Goal: Task Accomplishment & Management: Use online tool/utility

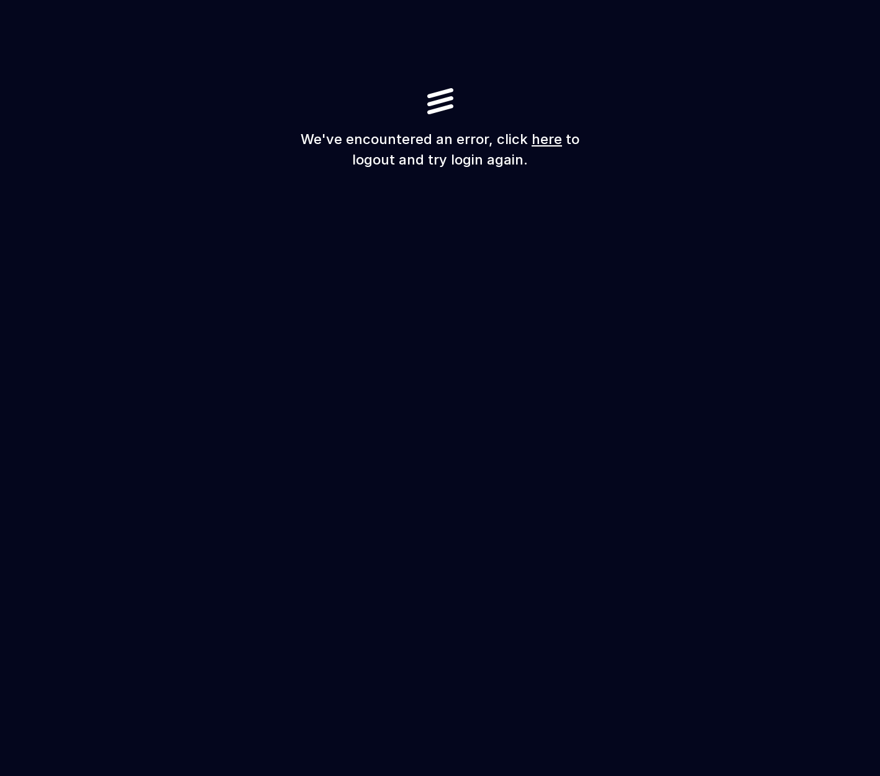
click at [545, 122] on div "We've encountered an error, click here to logout and try login again." at bounding box center [440, 129] width 298 height 82
click at [543, 140] on link "here" at bounding box center [547, 139] width 30 height 16
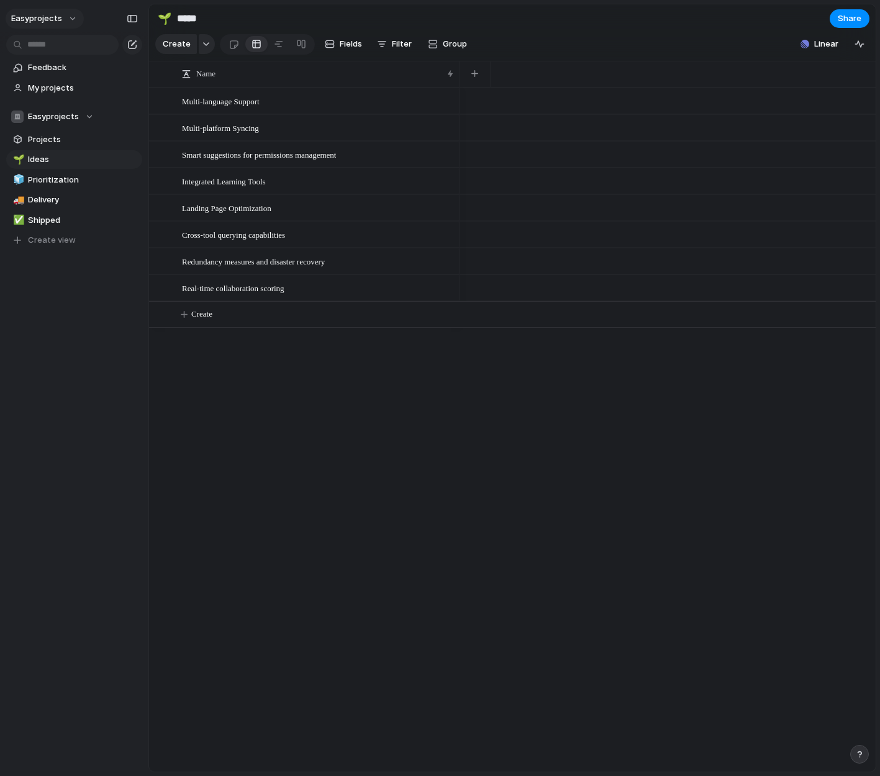
click at [56, 20] on span "easyprojects" at bounding box center [36, 18] width 51 height 12
click at [52, 47] on span "Settings" at bounding box center [46, 46] width 34 height 12
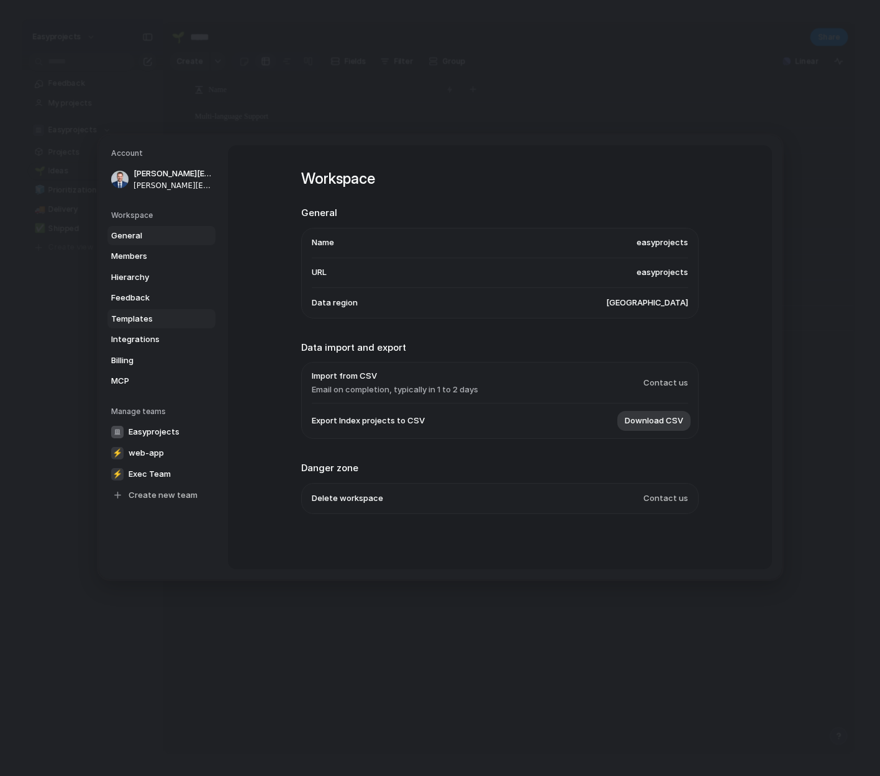
click at [147, 325] on link "Templates" at bounding box center [161, 319] width 108 height 20
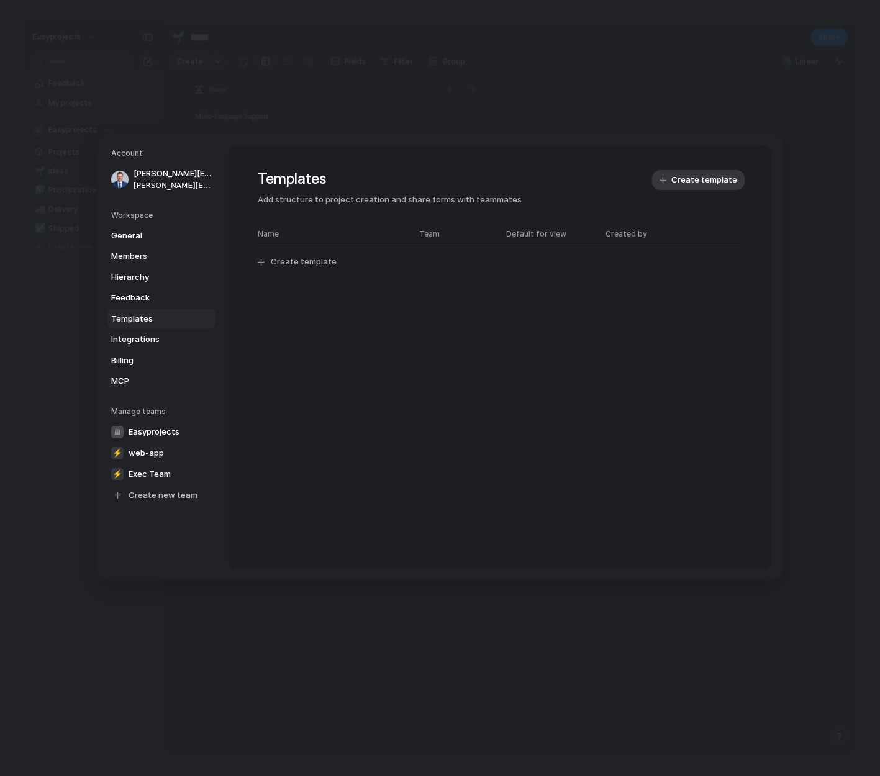
click at [540, 231] on span "Default for view" at bounding box center [536, 233] width 60 height 11
click at [693, 176] on span "Create template" at bounding box center [704, 180] width 66 height 12
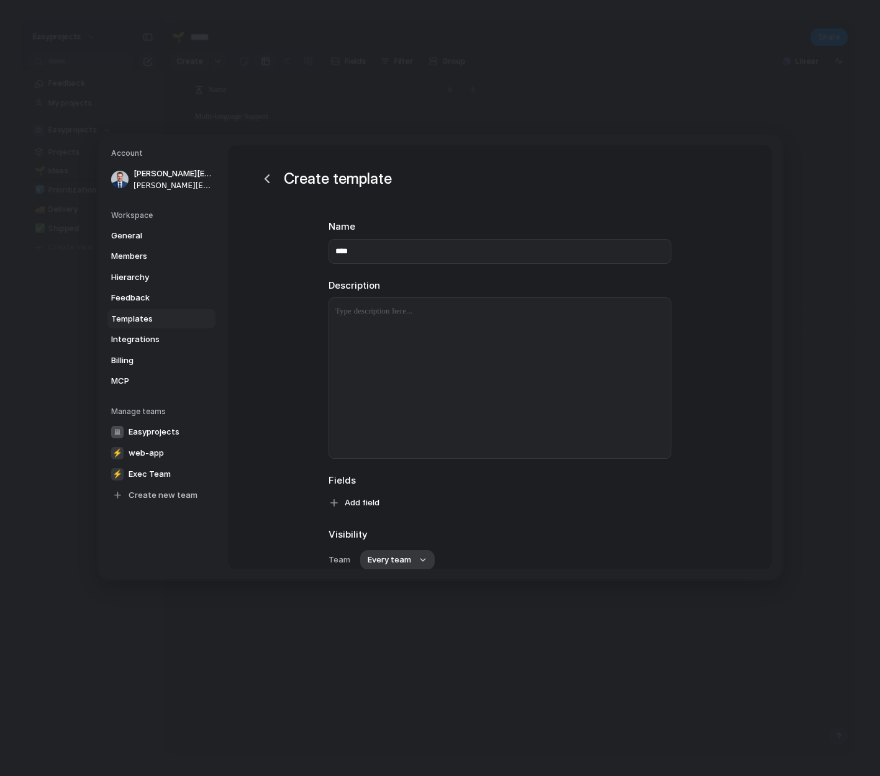
type input "****"
click at [353, 506] on span "Add field" at bounding box center [362, 502] width 35 height 12
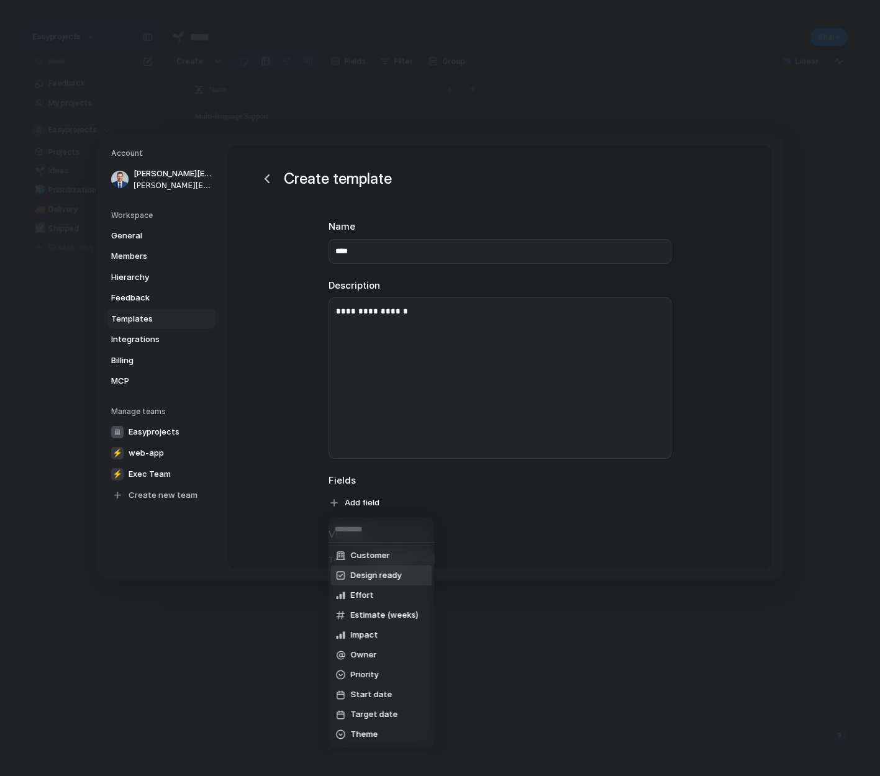
click at [389, 570] on span "Design ready" at bounding box center [376, 576] width 51 height 12
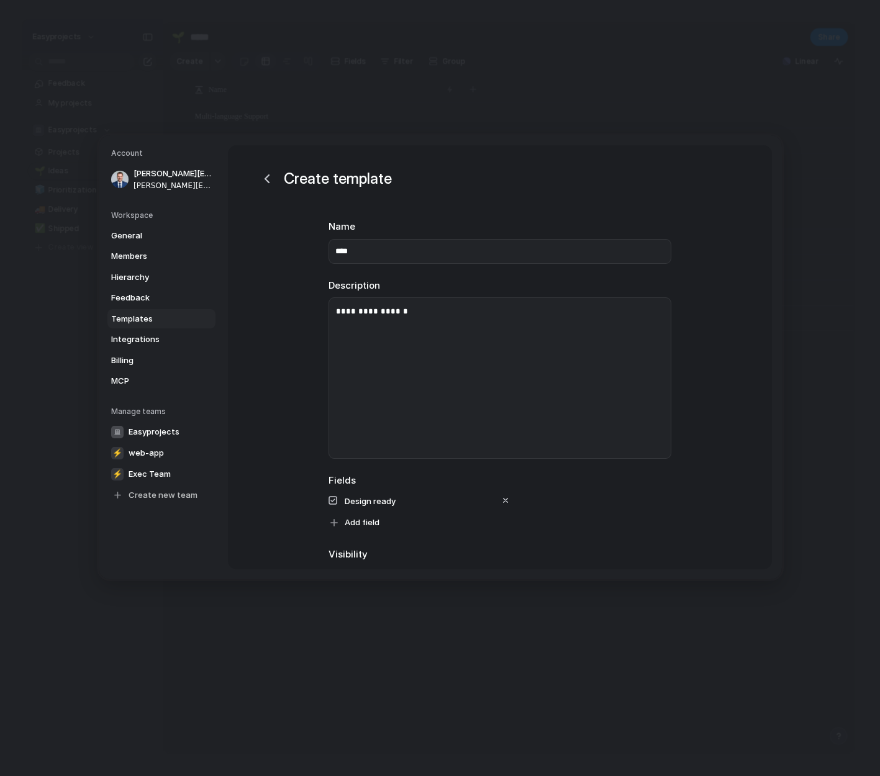
click at [387, 498] on span "Design ready" at bounding box center [370, 501] width 51 height 10
click at [368, 528] on span "Add field" at bounding box center [362, 522] width 35 height 12
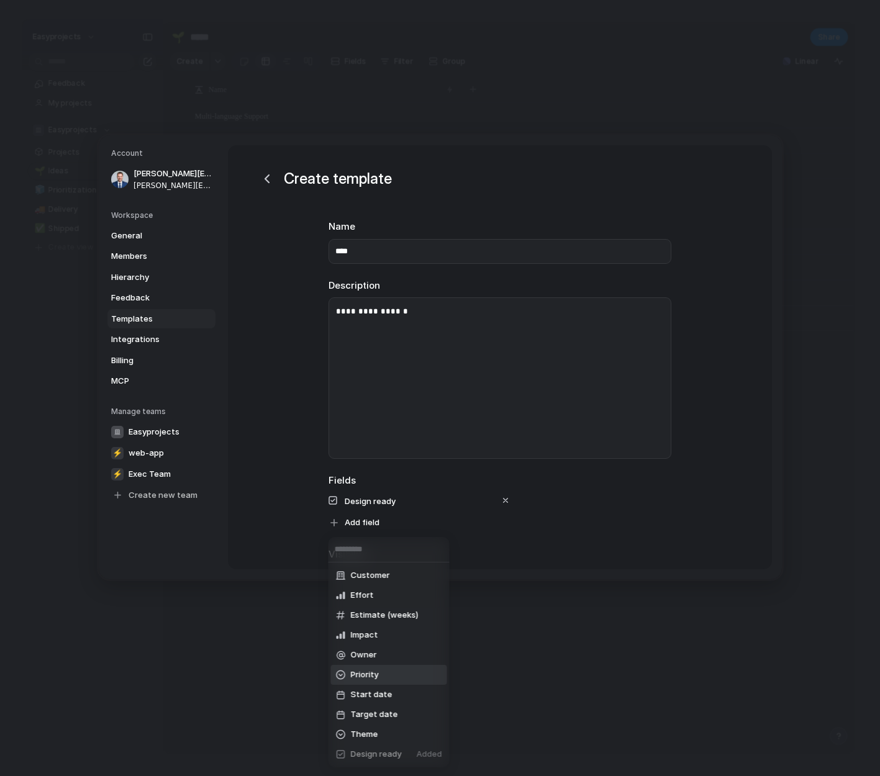
click at [375, 676] on span "Priority" at bounding box center [365, 675] width 28 height 12
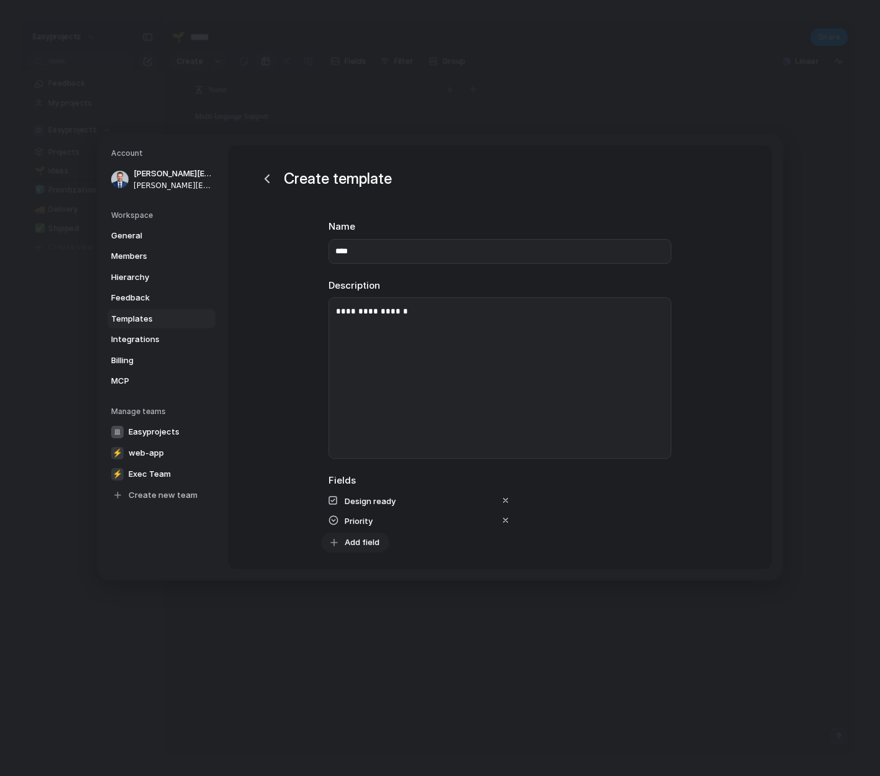
click at [363, 537] on span "Add field" at bounding box center [362, 542] width 35 height 12
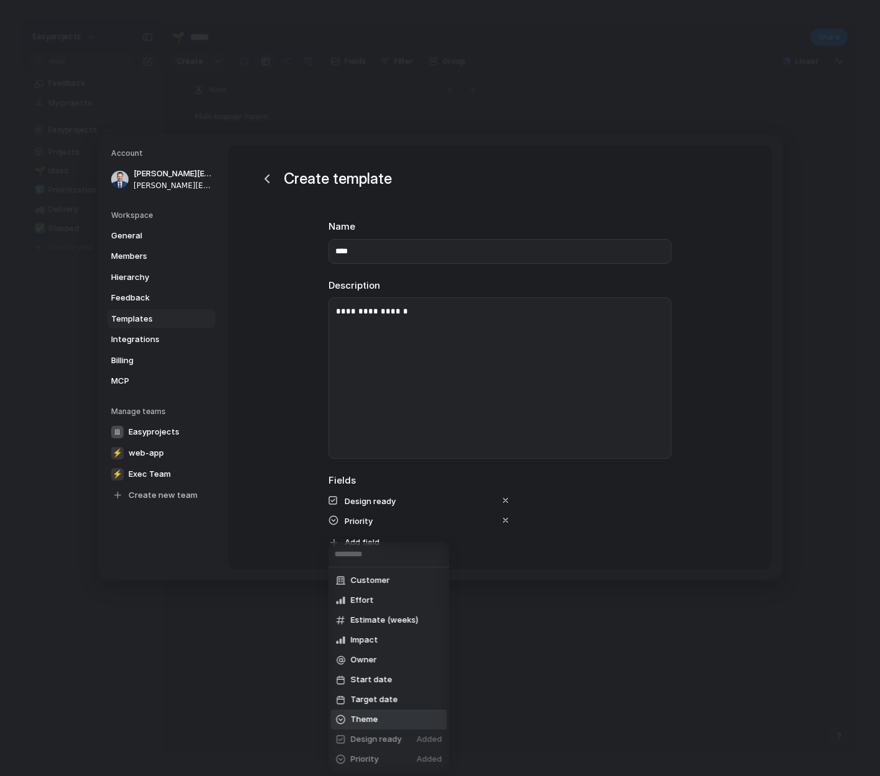
click at [379, 719] on li "Theme" at bounding box center [389, 720] width 116 height 20
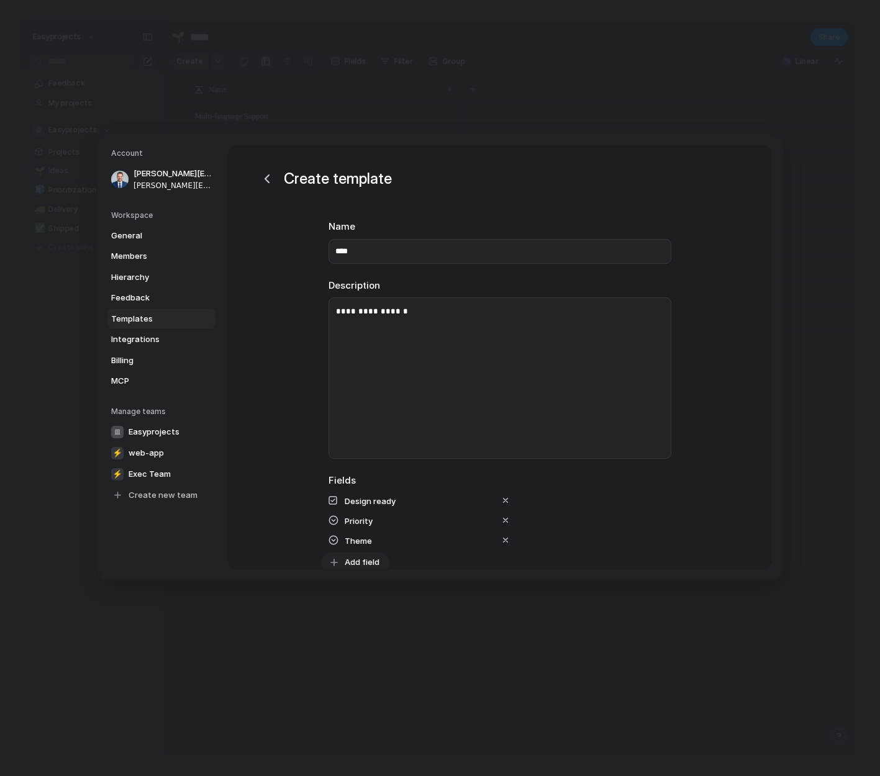
click at [375, 557] on span "Add field" at bounding box center [362, 562] width 35 height 12
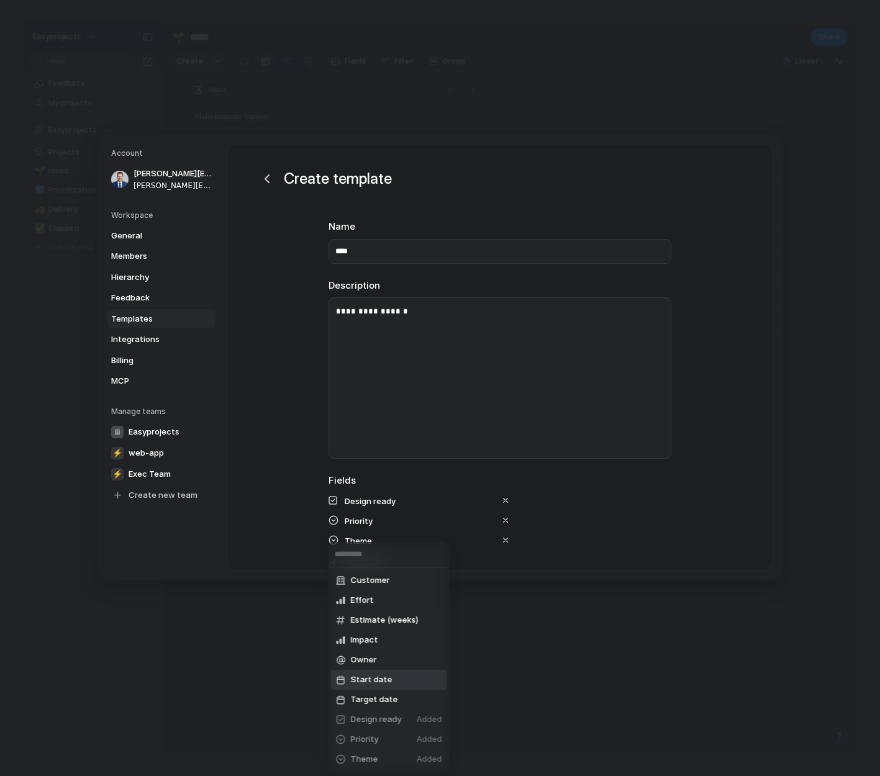
click at [380, 681] on span "Start date" at bounding box center [372, 680] width 42 height 12
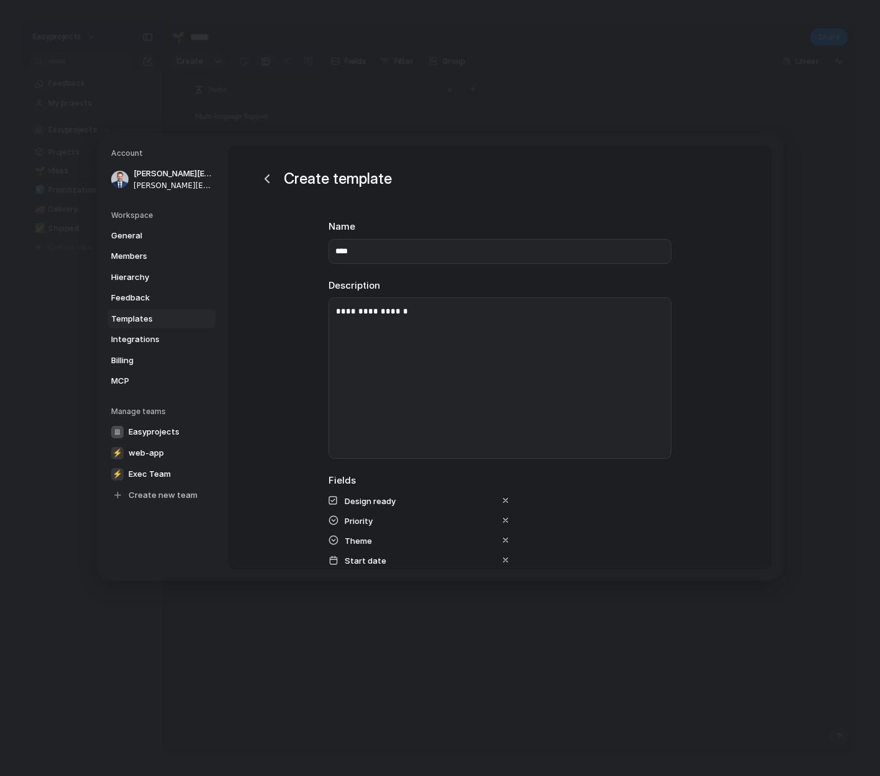
click at [342, 483] on span "Fields" at bounding box center [500, 481] width 343 height 14
click at [367, 564] on span "Start date" at bounding box center [366, 560] width 42 height 10
click at [543, 413] on div "**********" at bounding box center [500, 378] width 342 height 160
click at [681, 506] on div "**********" at bounding box center [500, 466] width 373 height 492
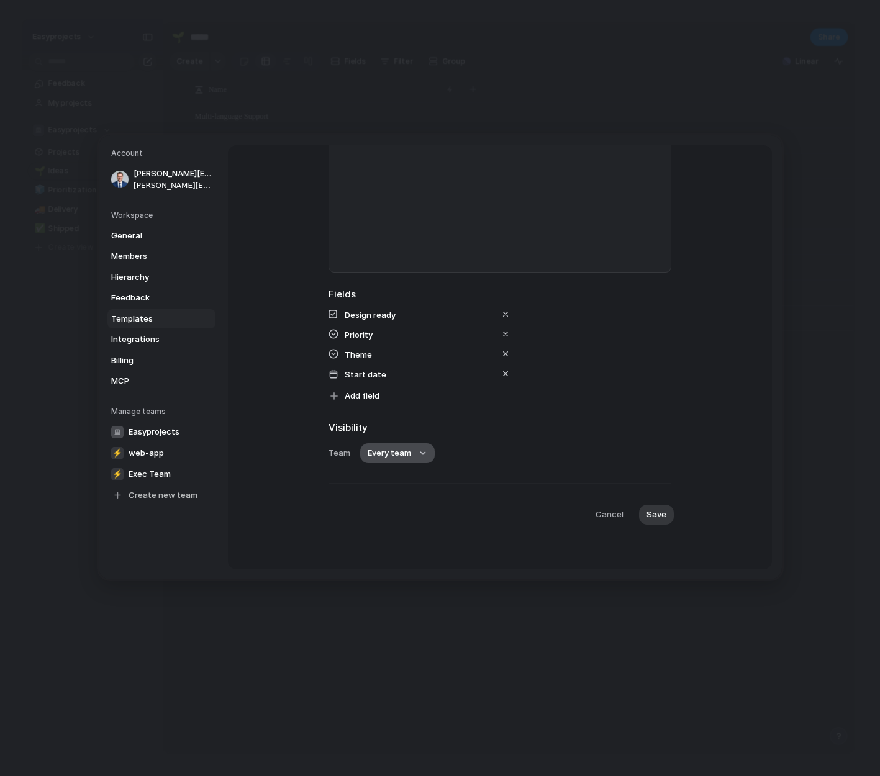
click at [402, 454] on span "Every team" at bounding box center [389, 453] width 43 height 12
click at [525, 455] on div "Every team Easyprojects ⚡ web-app ⚡ Exec Team" at bounding box center [440, 388] width 880 height 776
click at [658, 517] on span "Save" at bounding box center [657, 514] width 20 height 12
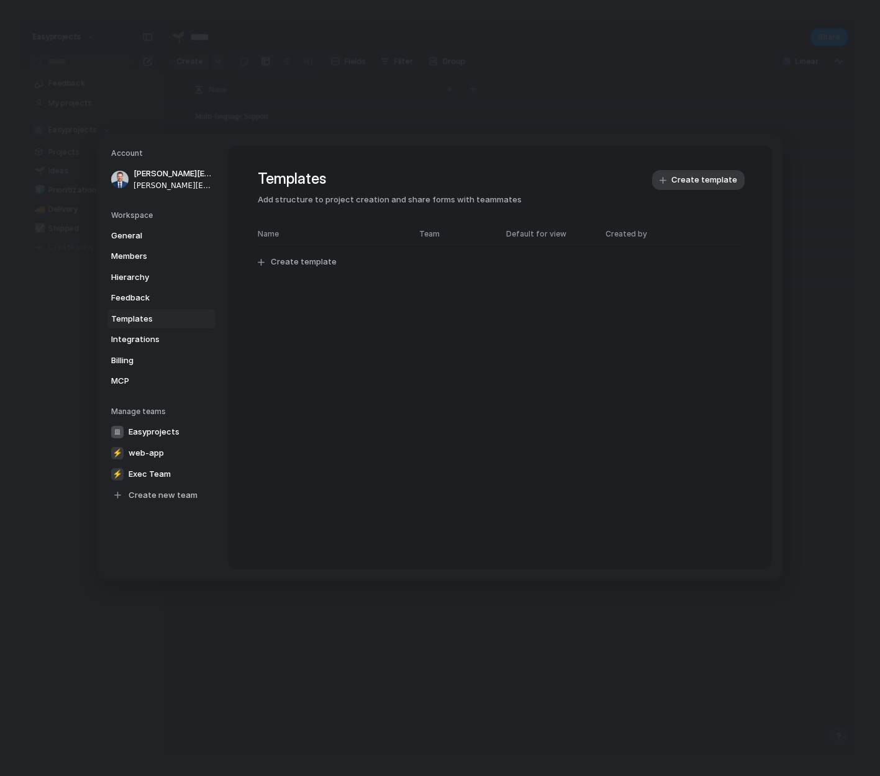
scroll to position [0, 0]
click at [538, 263] on button "Test All teams brian.elkins@easyprojects.ai" at bounding box center [499, 262] width 499 height 24
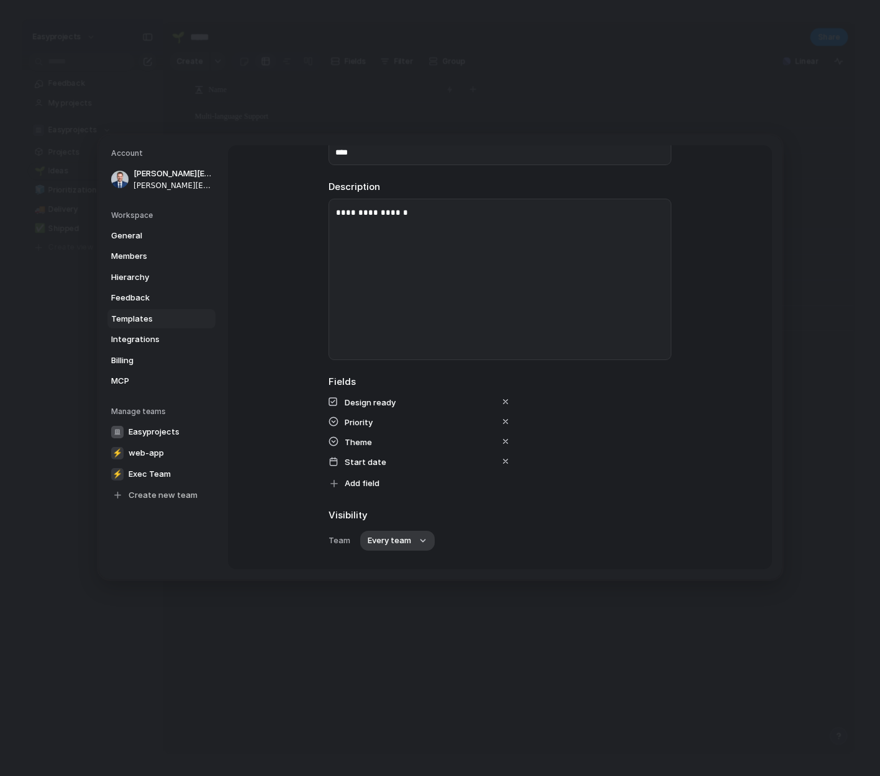
scroll to position [186, 0]
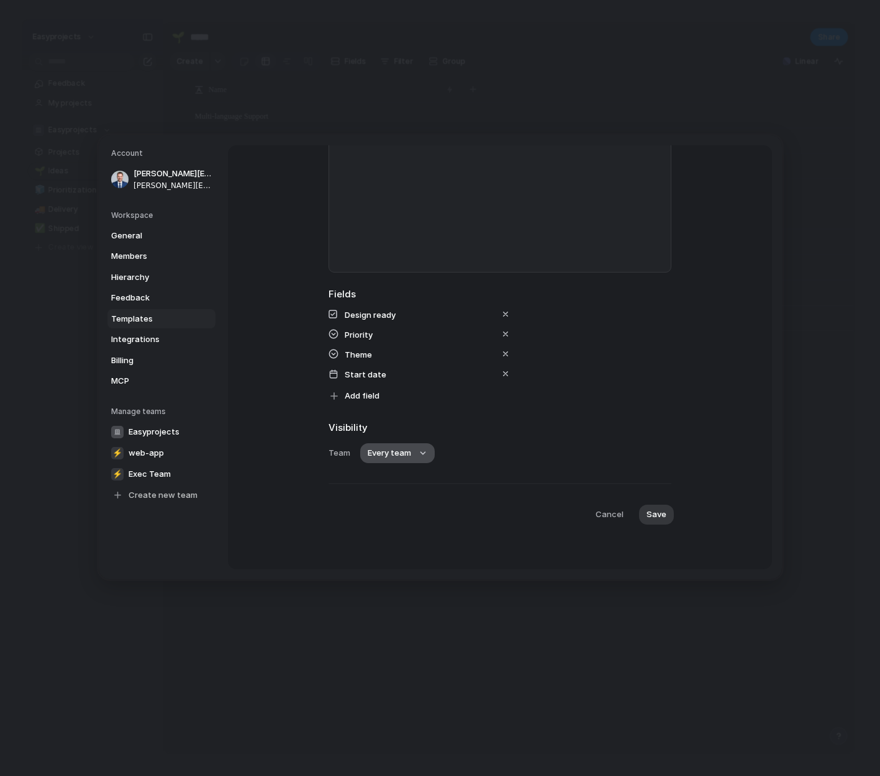
click at [419, 453] on button "Every team" at bounding box center [397, 454] width 75 height 20
click at [608, 510] on div "Every team Easyprojects ⚡ web-app ⚡ Exec Team" at bounding box center [440, 388] width 880 height 776
click at [608, 510] on span "Cancel" at bounding box center [609, 514] width 28 height 12
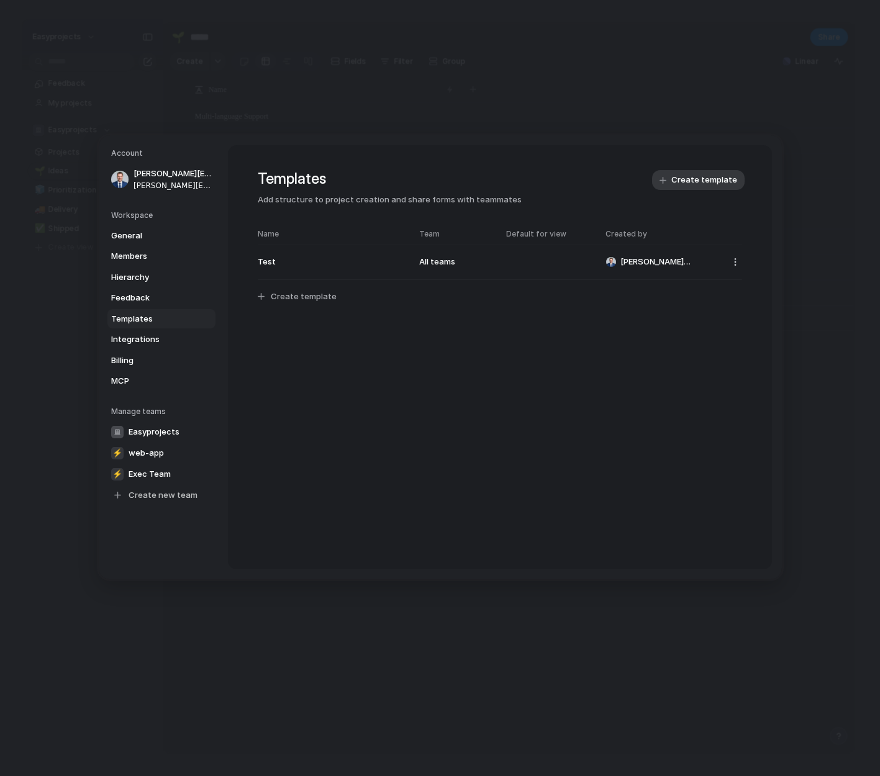
scroll to position [0, 0]
click at [734, 263] on button "button" at bounding box center [736, 262] width 14 height 14
click at [549, 393] on div "Delete template" at bounding box center [440, 388] width 880 height 776
click at [734, 263] on button "button" at bounding box center [736, 262] width 14 height 14
click at [615, 447] on div "Delete template" at bounding box center [440, 388] width 880 height 776
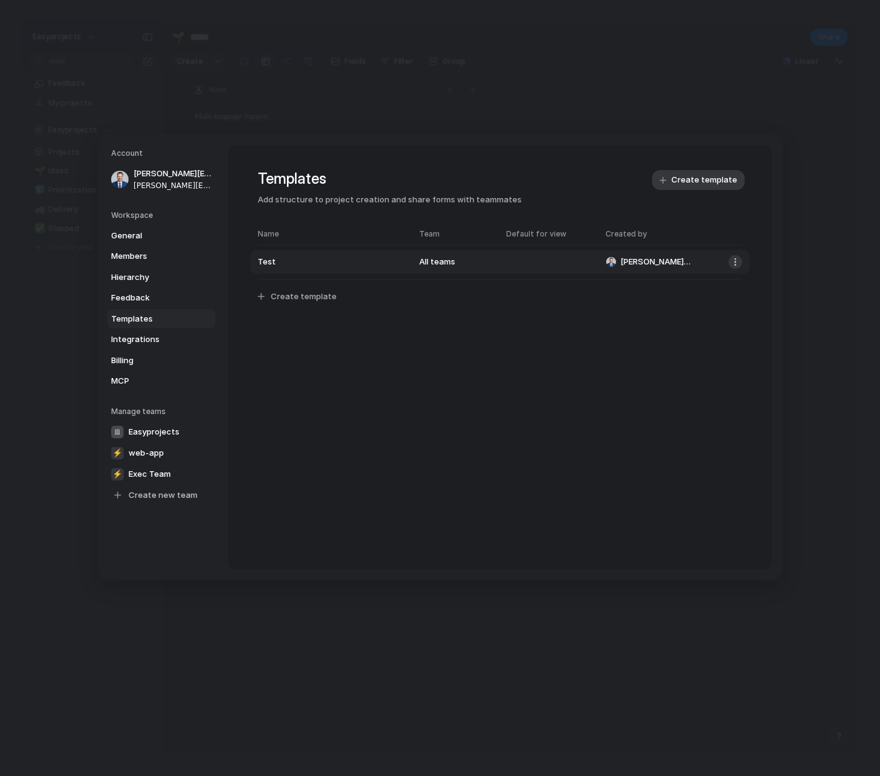
click at [738, 263] on button "button" at bounding box center [736, 262] width 14 height 14
click at [762, 339] on div "Delete template" at bounding box center [440, 388] width 880 height 776
